Goal: Task Accomplishment & Management: Manage account settings

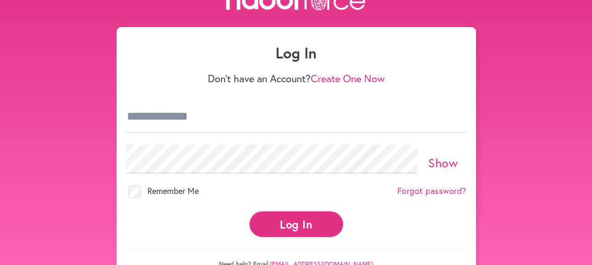
scroll to position [45, 0]
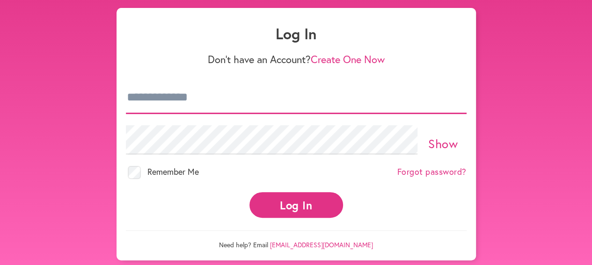
type input "**********"
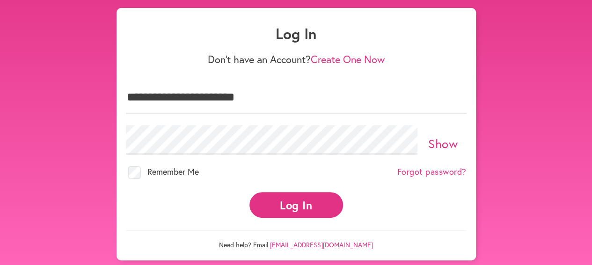
click at [291, 195] on button "Log In" at bounding box center [296, 205] width 94 height 26
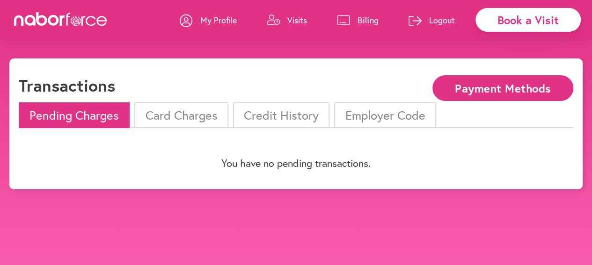
click at [365, 19] on p "Billing" at bounding box center [367, 19] width 21 height 11
click at [440, 18] on p "Logout" at bounding box center [442, 19] width 26 height 11
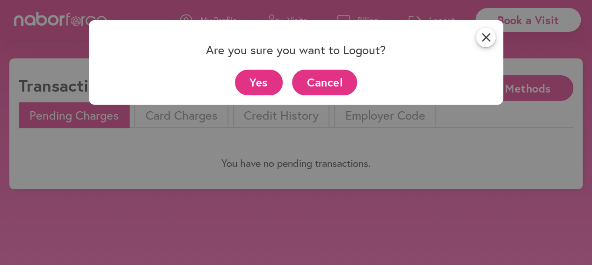
click at [267, 80] on button "Yes" at bounding box center [259, 83] width 48 height 26
